Goal: Task Accomplishment & Management: Use online tool/utility

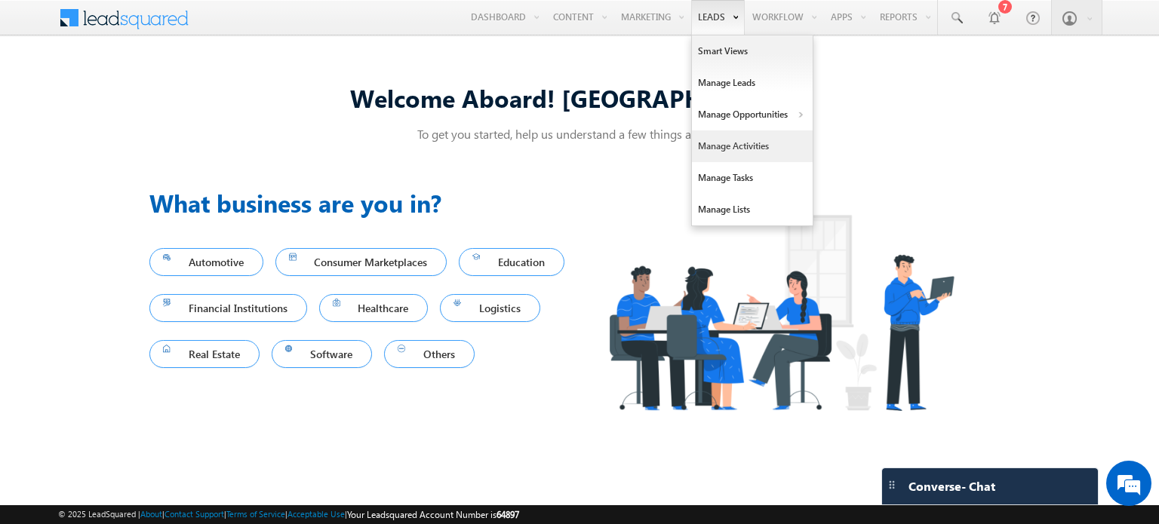
click at [725, 158] on link "Manage Activities" at bounding box center [752, 147] width 121 height 32
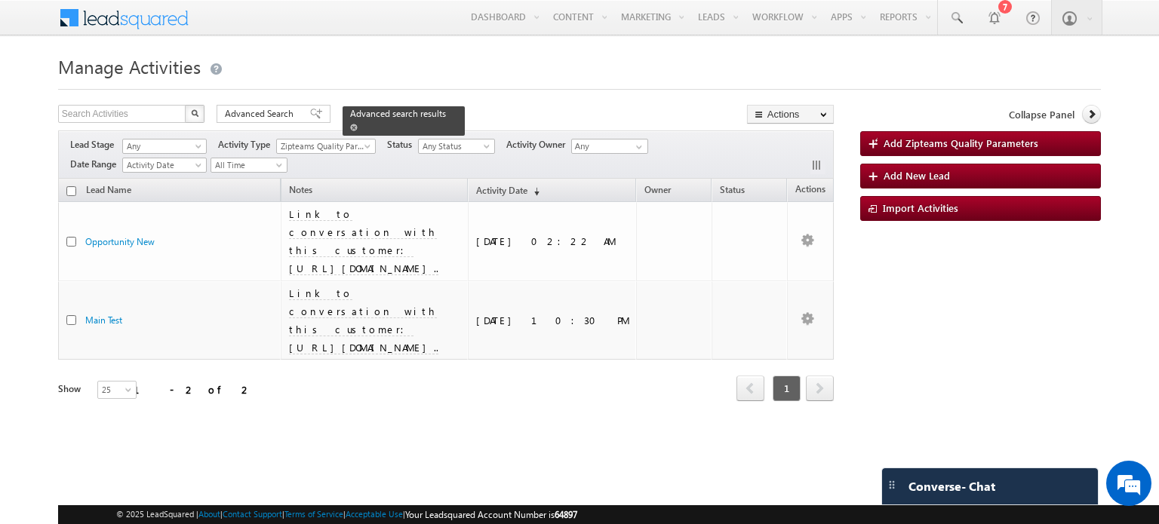
click at [398, 110] on span "Advanced search results" at bounding box center [398, 113] width 96 height 11
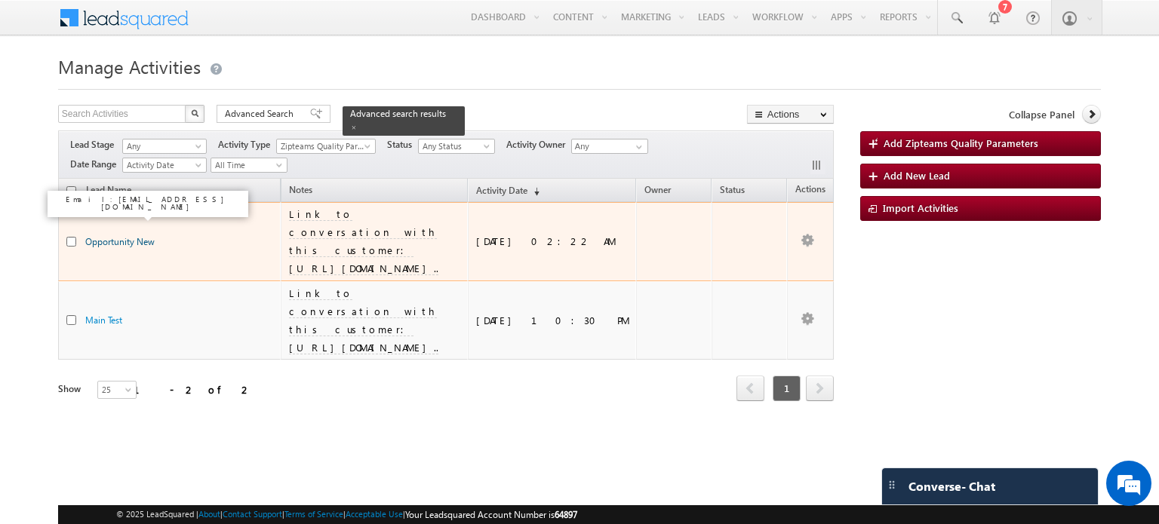
click at [133, 236] on link "Opportunity New" at bounding box center [119, 241] width 69 height 11
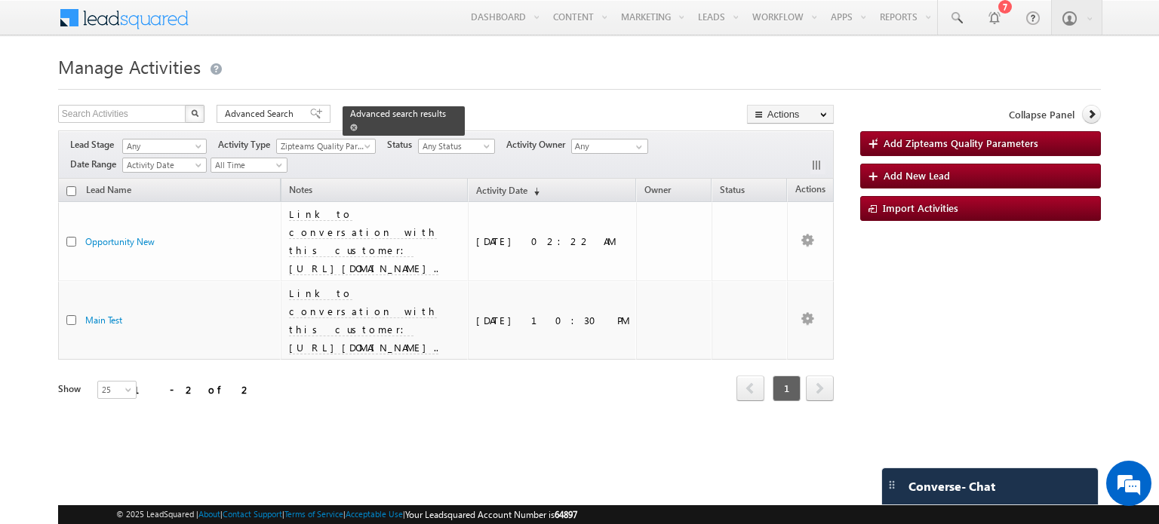
click at [395, 116] on span "Advanced search results" at bounding box center [398, 113] width 96 height 11
click at [316, 117] on div "Advanced Search" at bounding box center [274, 114] width 114 height 18
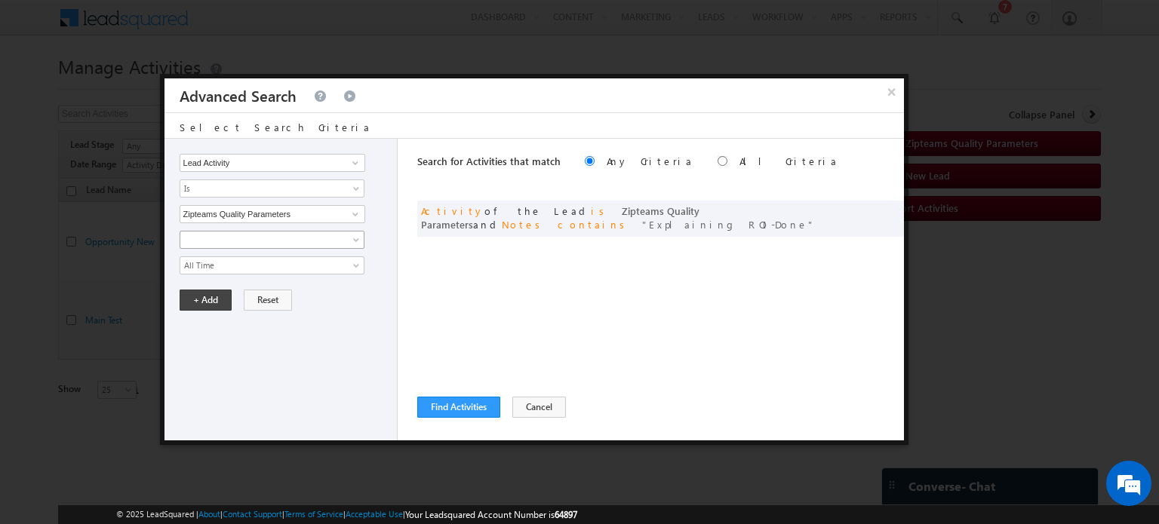
click at [283, 238] on span at bounding box center [262, 240] width 164 height 14
click at [531, 290] on div "Search for Activities that match Any Criteria All Criteria Note that the curren…" at bounding box center [660, 290] width 487 height 302
drag, startPoint x: 738, startPoint y: 211, endPoint x: 441, endPoint y: 235, distance: 298.2
click at [441, 235] on div "or Activity of the Lead is Zipteams Quality Parameters and Notes contains Expla…" at bounding box center [660, 219] width 487 height 36
click at [528, 409] on button "Cancel" at bounding box center [539, 407] width 54 height 21
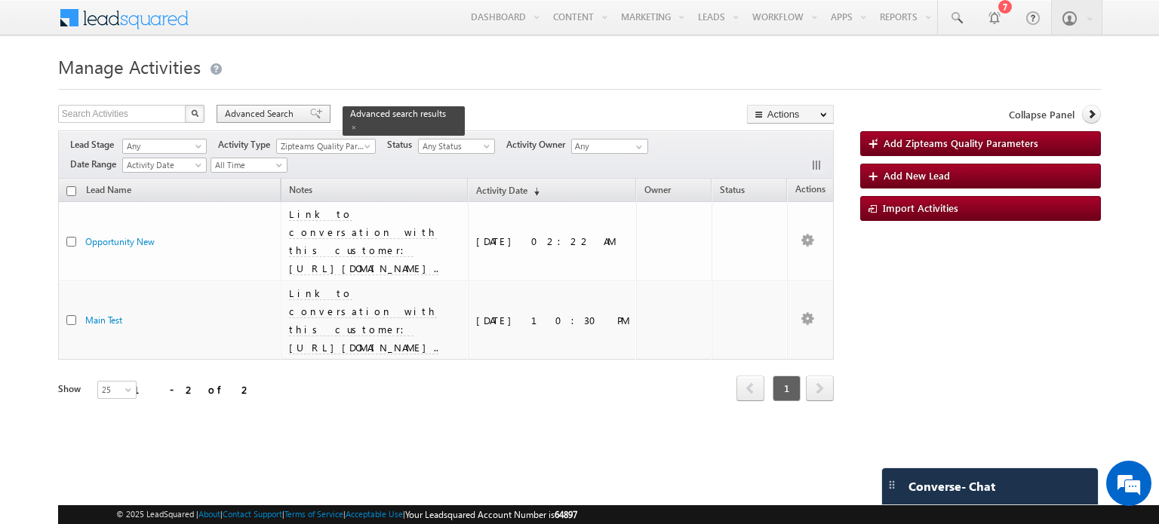
click at [299, 109] on div "Advanced Search" at bounding box center [274, 114] width 114 height 18
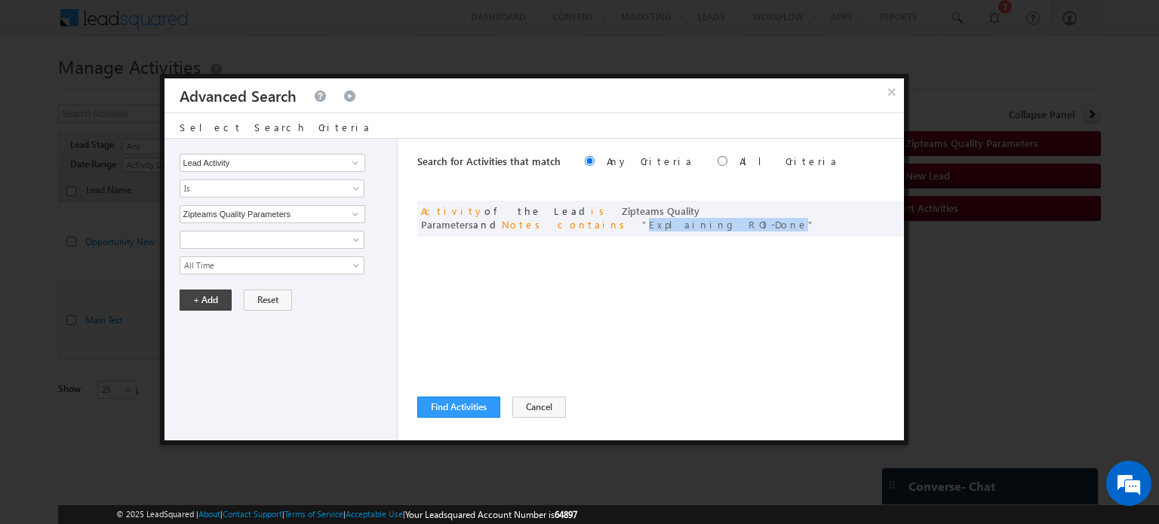
drag, startPoint x: 735, startPoint y: 211, endPoint x: 438, endPoint y: 236, distance: 297.6
click at [438, 236] on div "or Activity of the Lead is Zipteams Quality Parameters and Notes contains Expla…" at bounding box center [660, 221] width 487 height 40
click at [534, 410] on button "Cancel" at bounding box center [539, 407] width 54 height 21
